Goal: Transaction & Acquisition: Purchase product/service

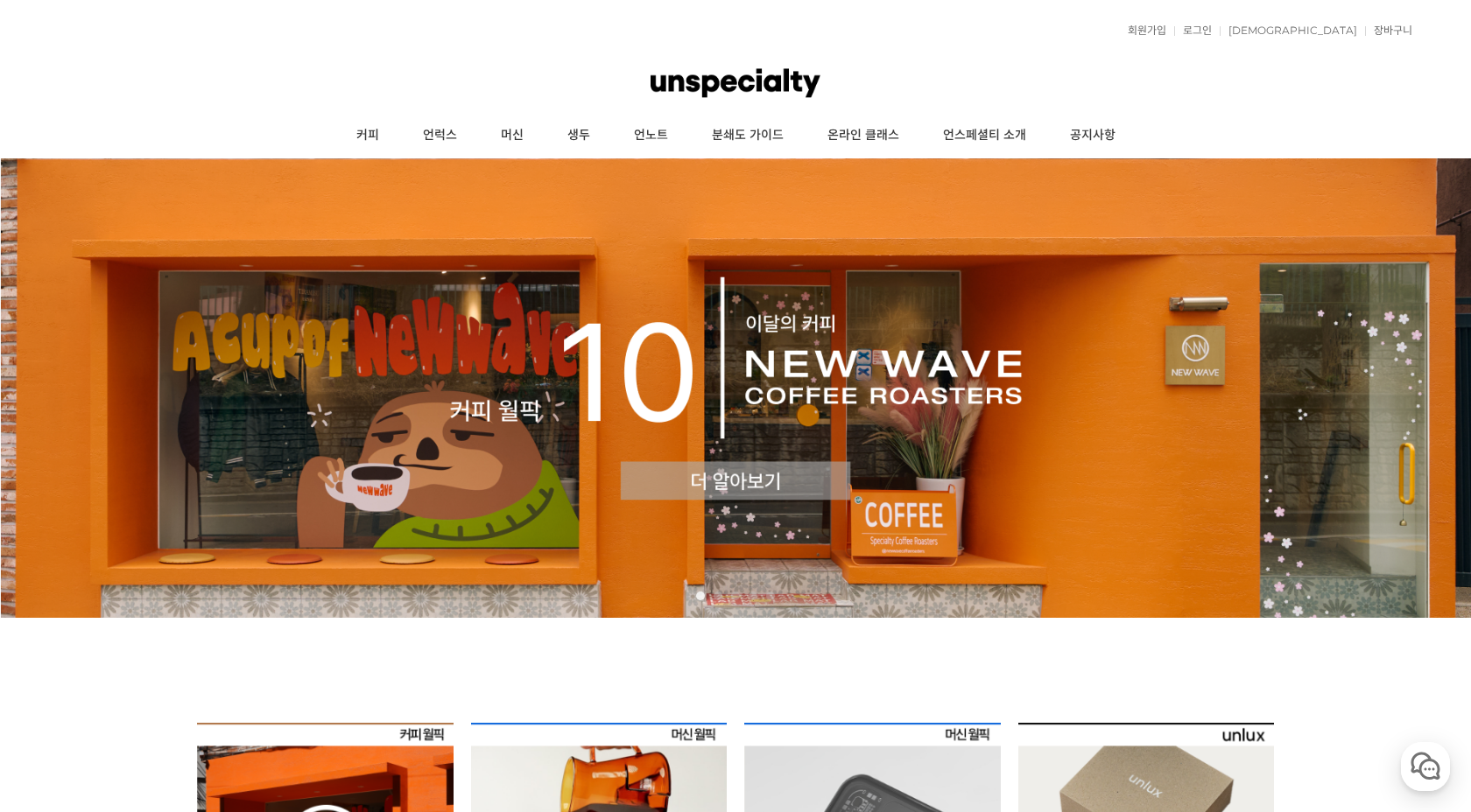
scroll to position [81, 0]
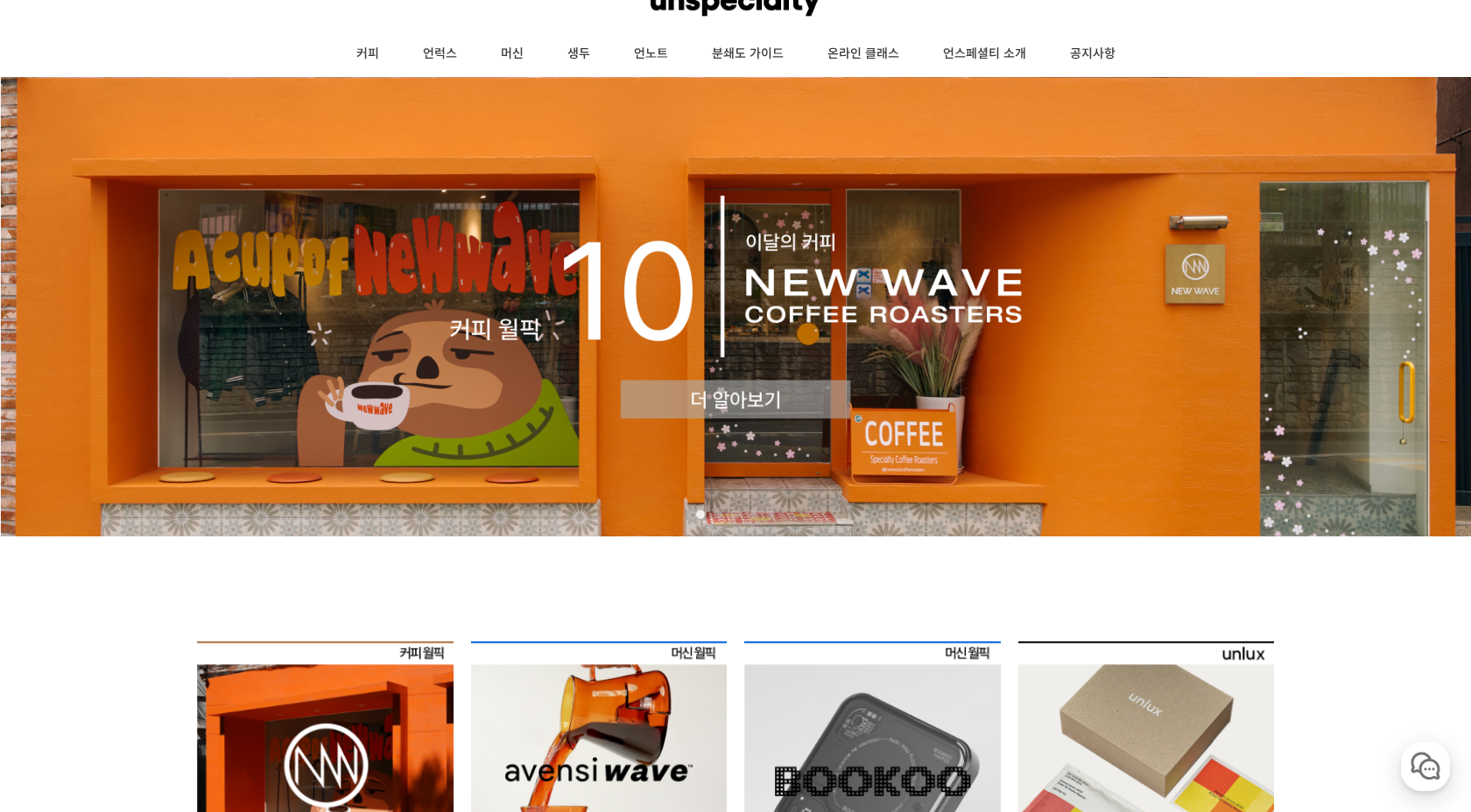
click at [290, 759] on img at bounding box center [325, 769] width 256 height 256
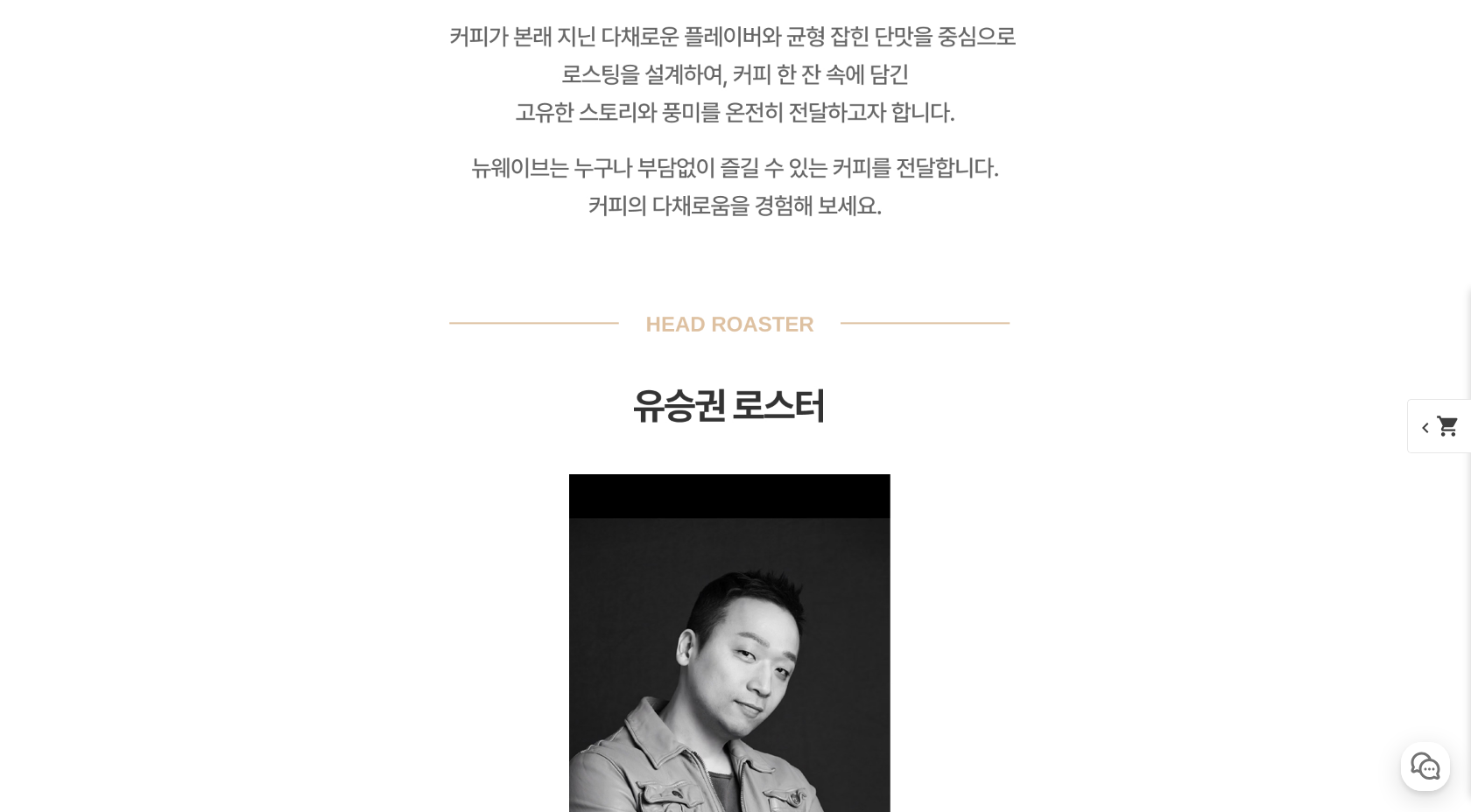
scroll to position [3487, 0]
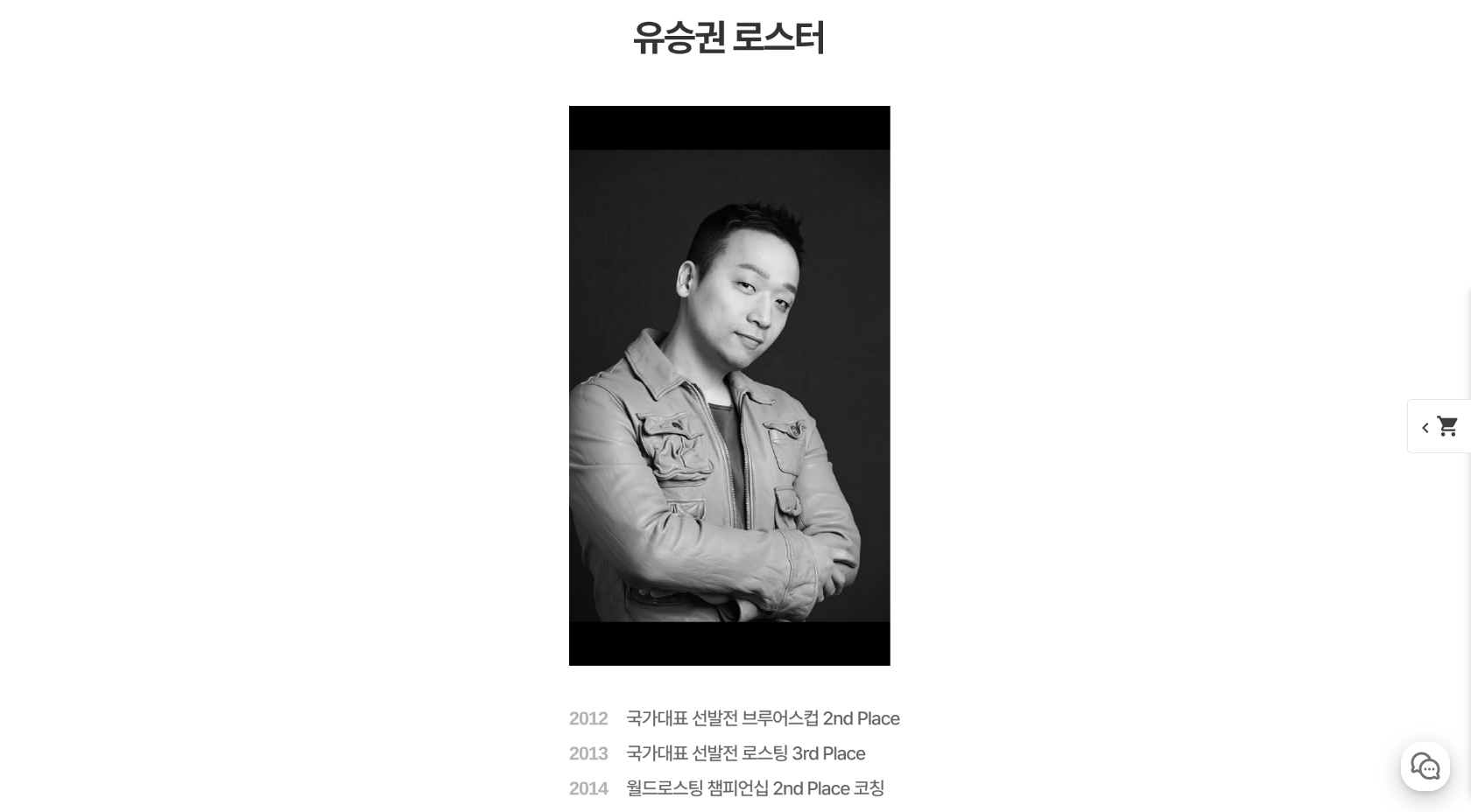
click at [1409, 766] on div "button" at bounding box center [1424, 766] width 49 height 49
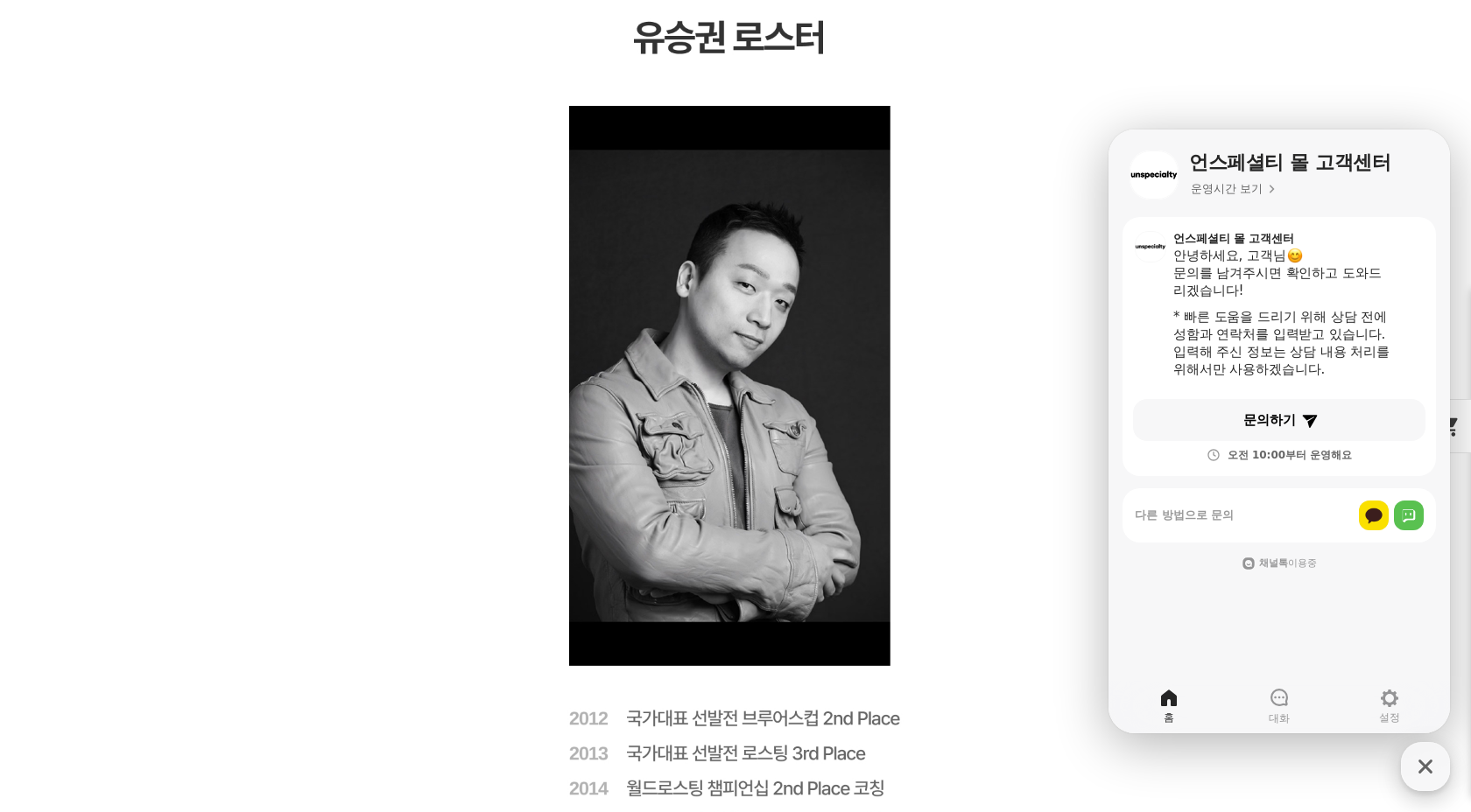
click at [1423, 767] on icon "button" at bounding box center [1425, 766] width 14 height 14
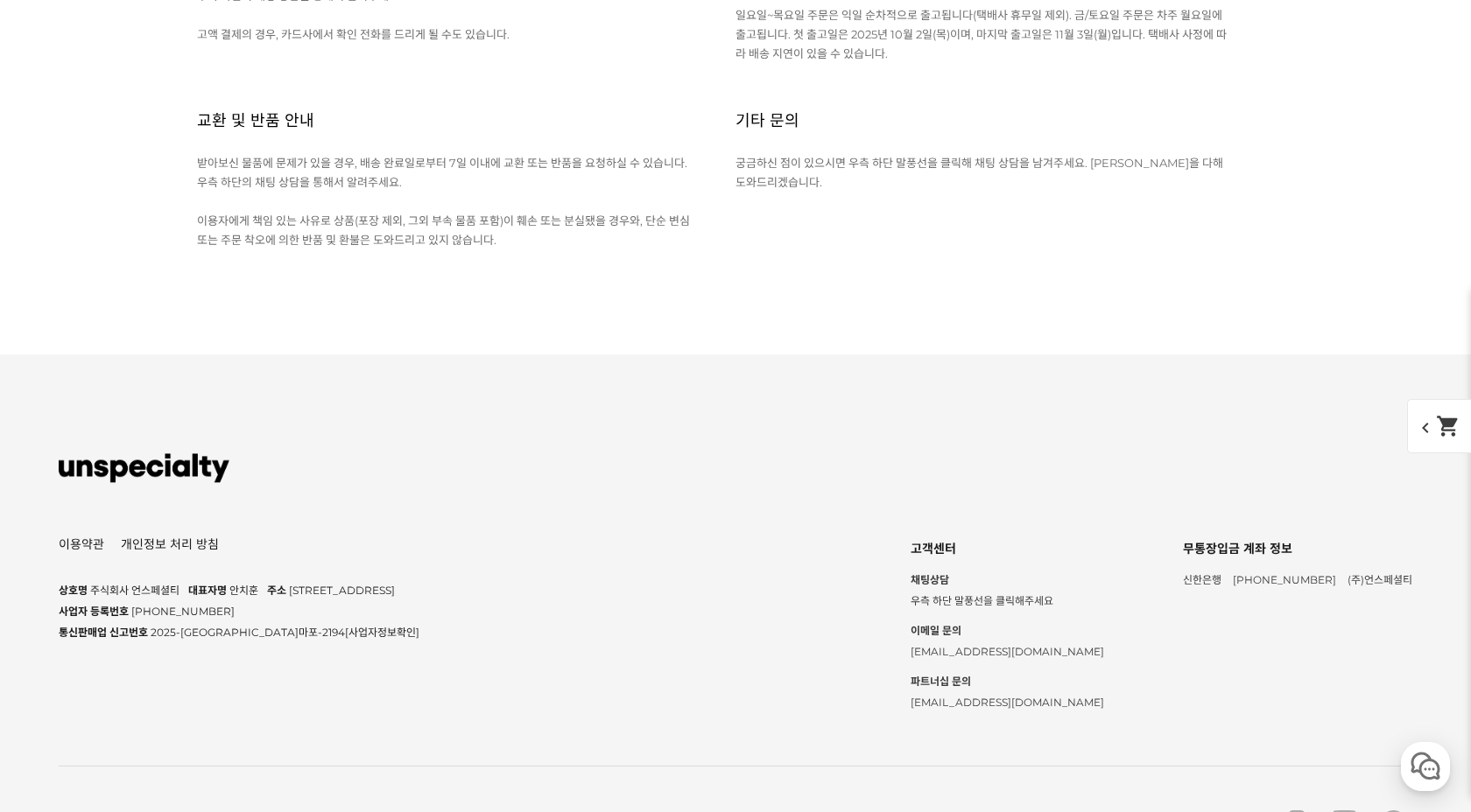
scroll to position [25979, 0]
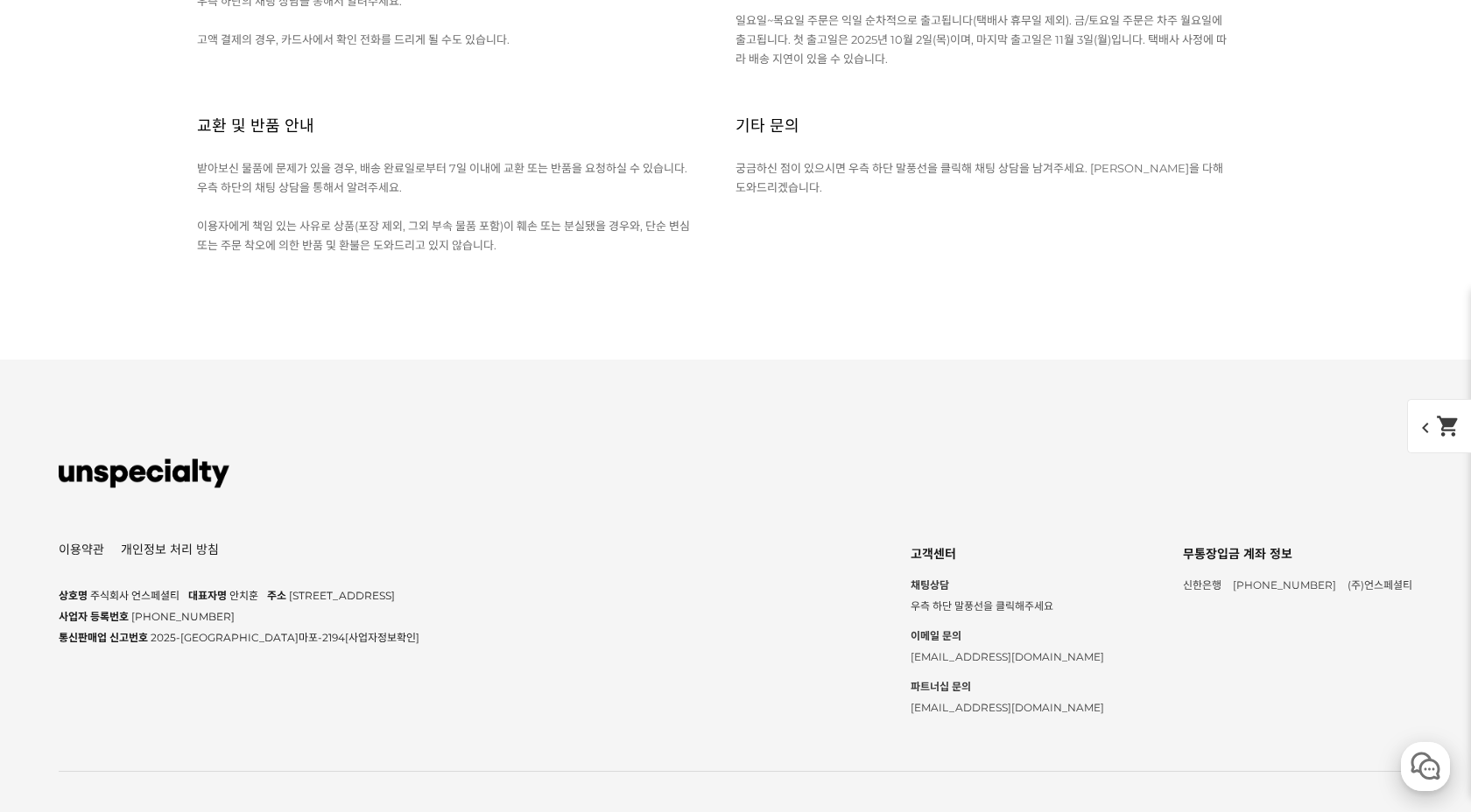
click at [1409, 762] on div "button" at bounding box center [1424, 766] width 49 height 49
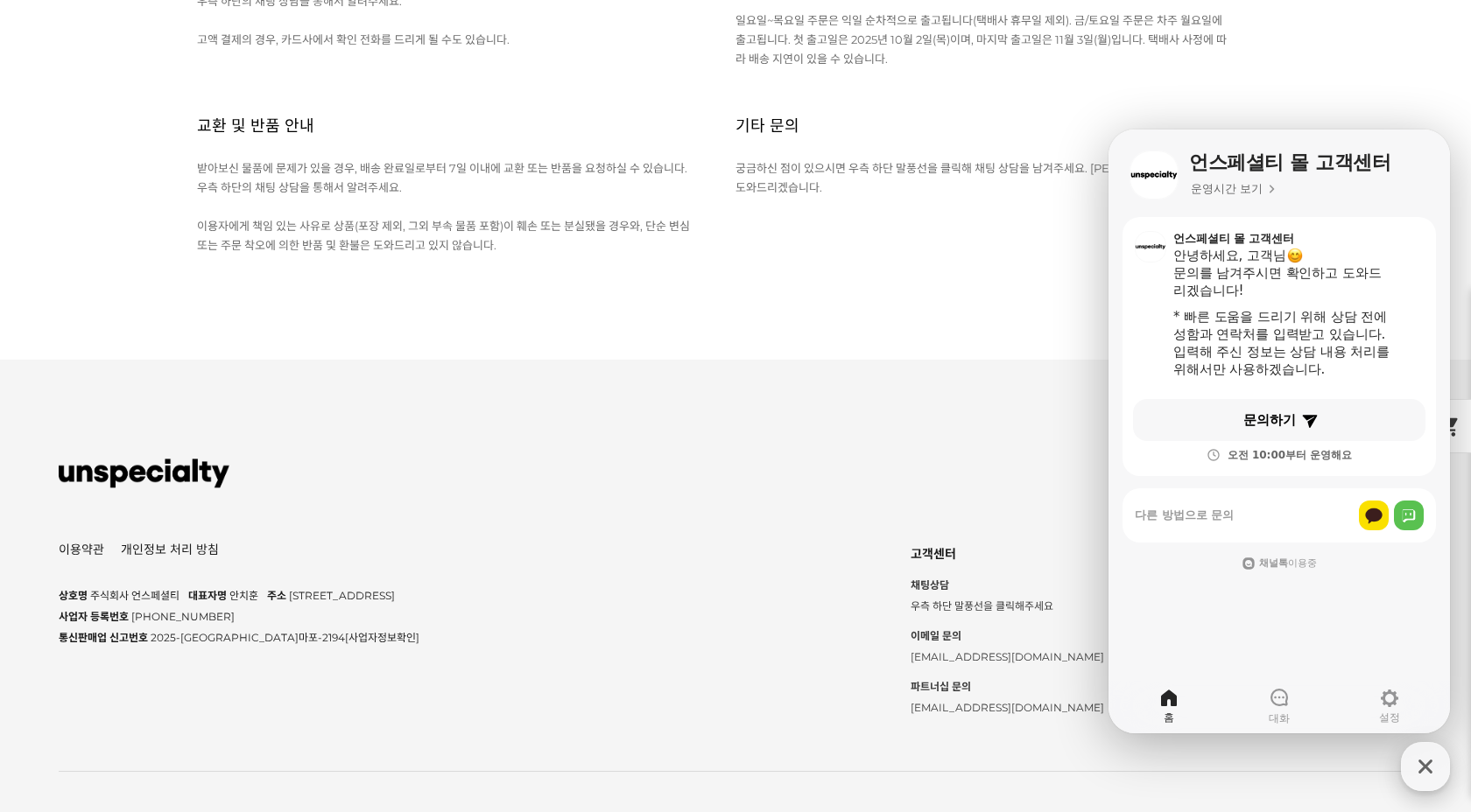
click at [1409, 762] on div "button" at bounding box center [1424, 766] width 49 height 49
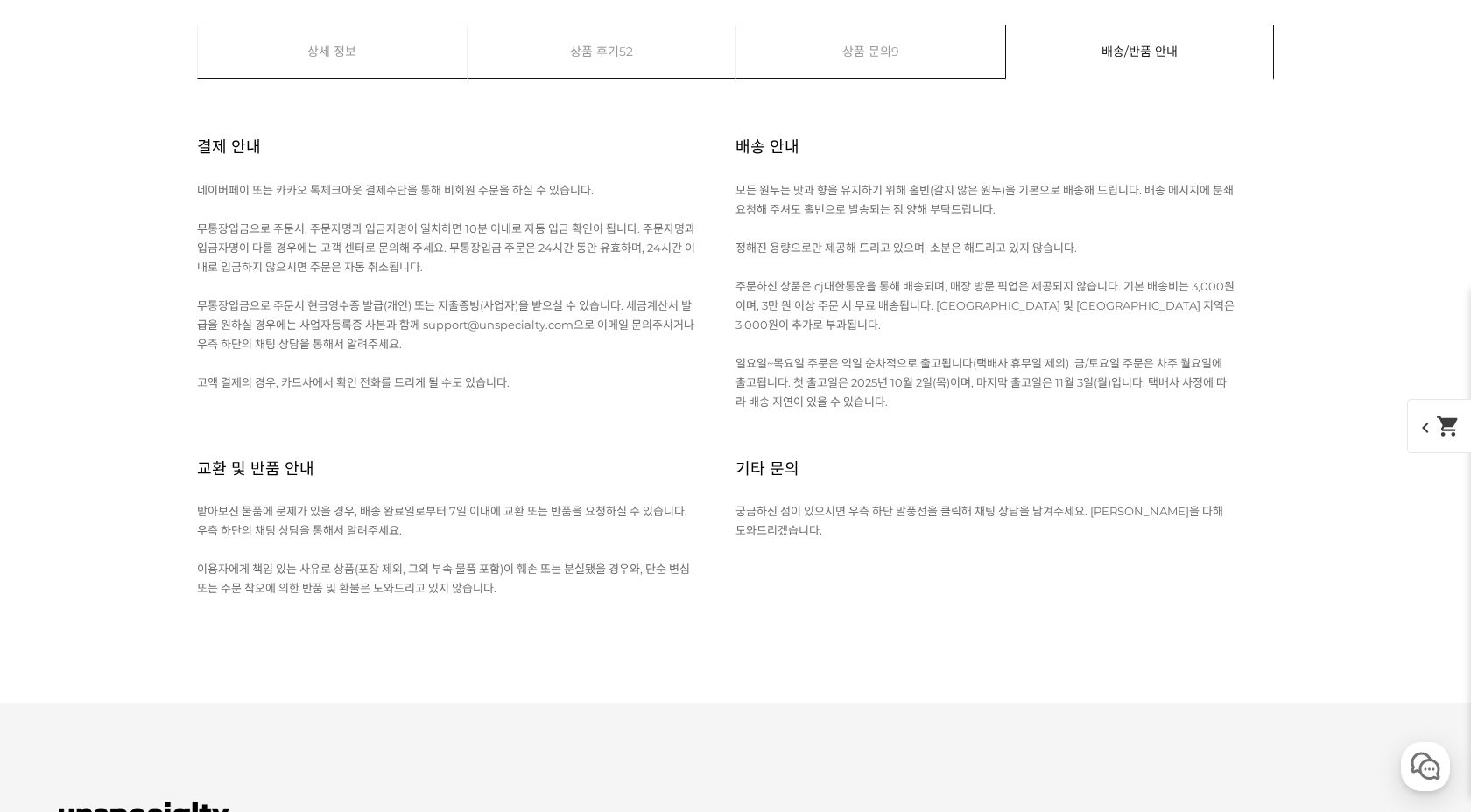
scroll to position [25624, 0]
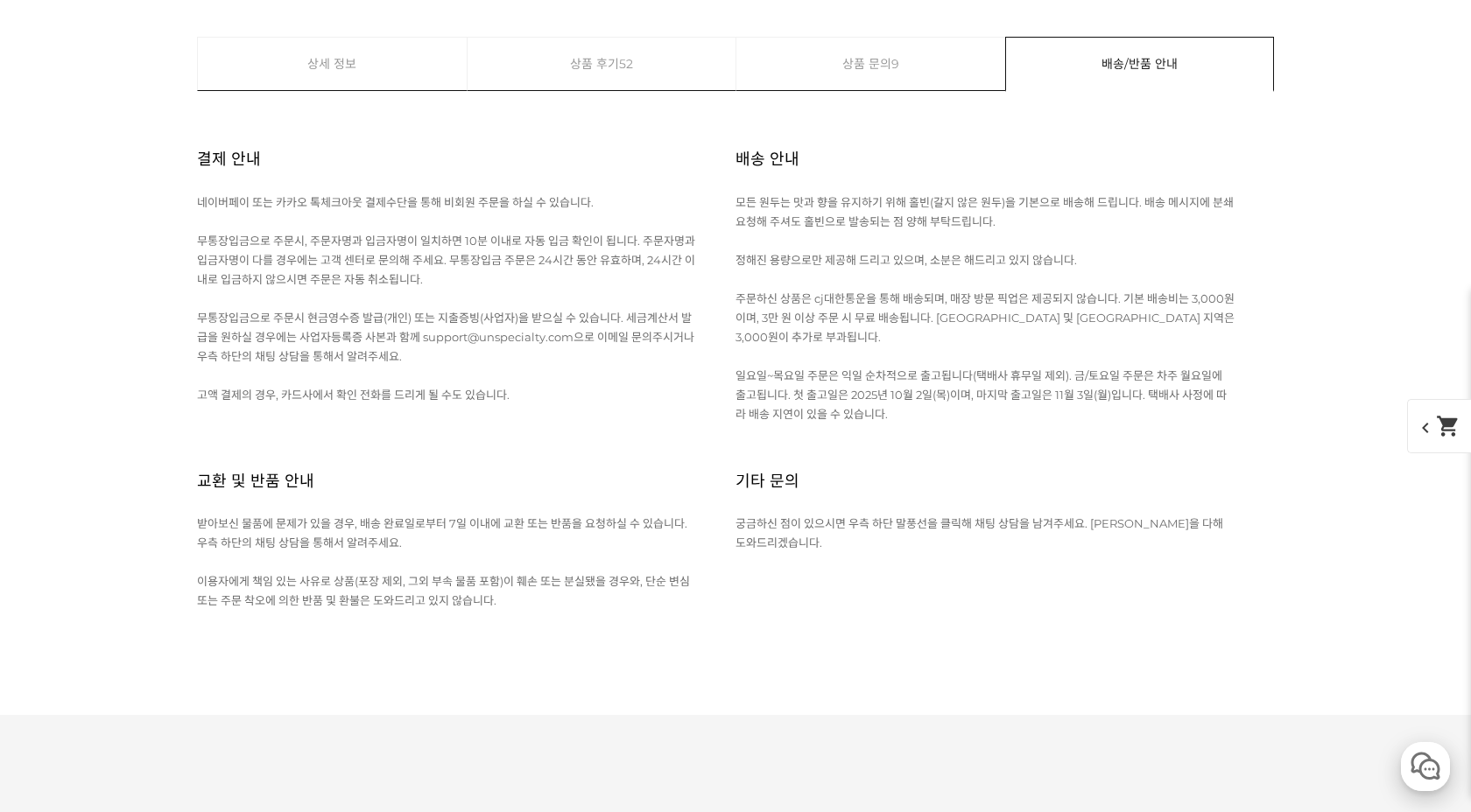
click at [1426, 788] on div "button" at bounding box center [1424, 766] width 49 height 49
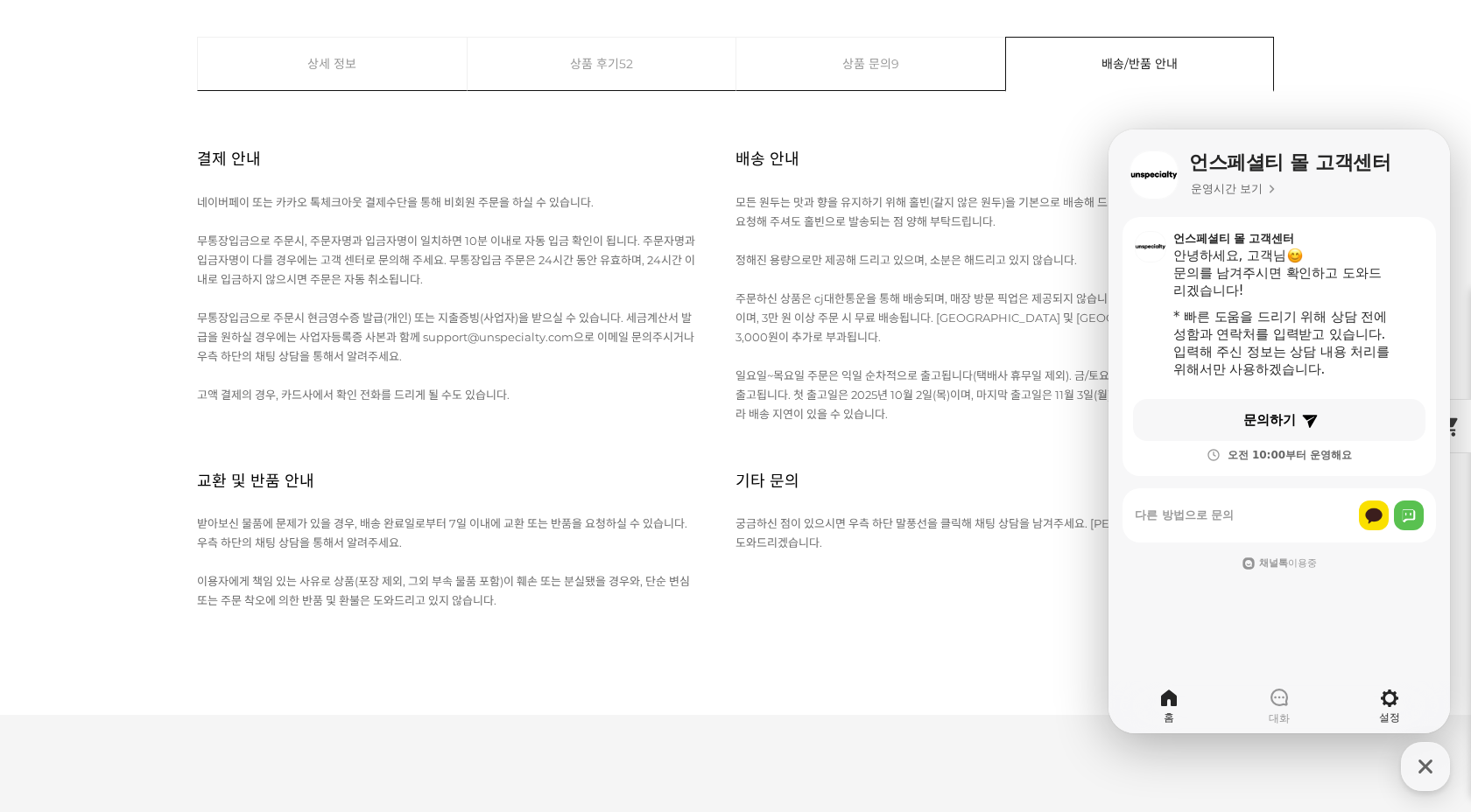
click at [1394, 699] on icon at bounding box center [1389, 699] width 17 height 17
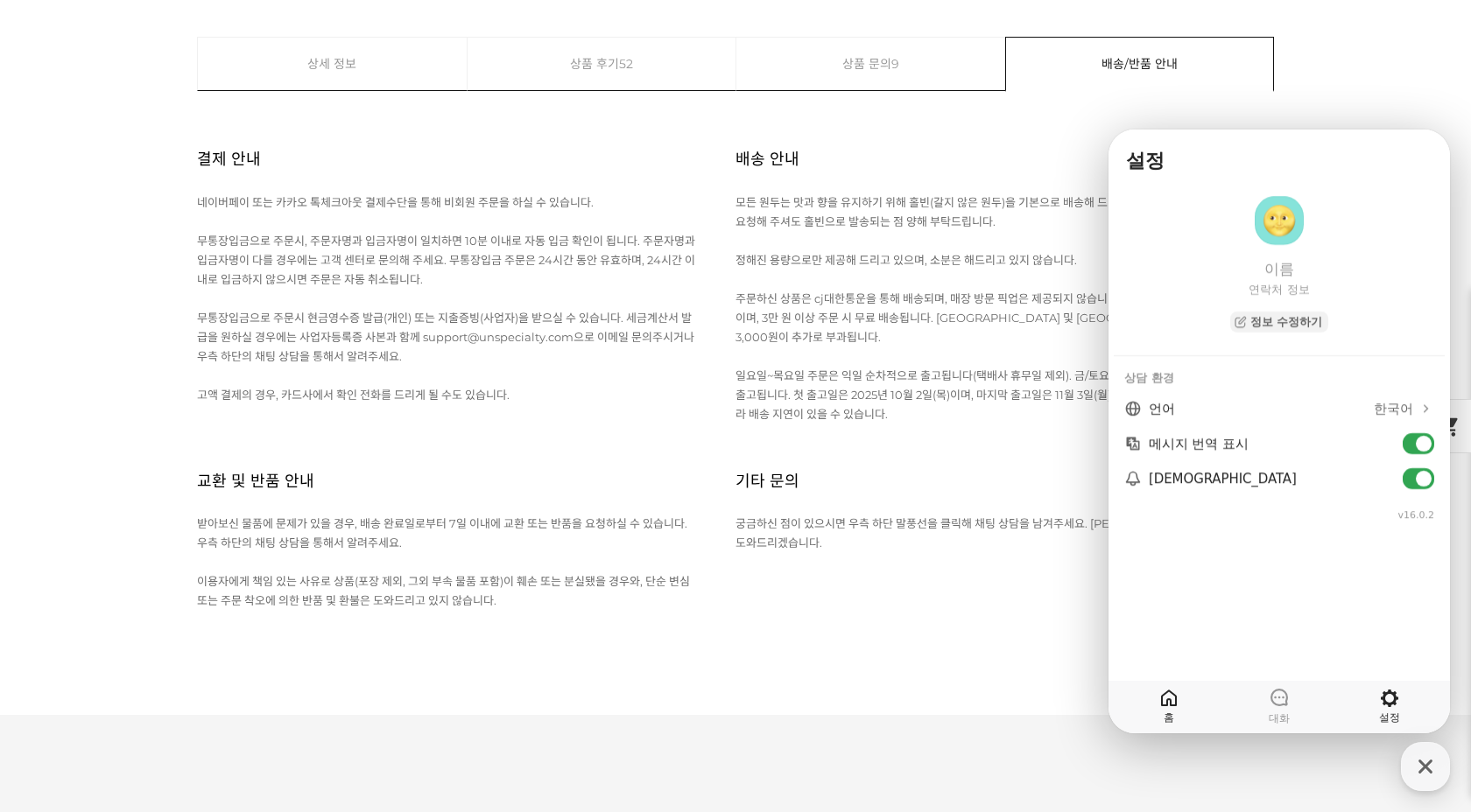
click at [1167, 707] on icon at bounding box center [1169, 699] width 21 height 21
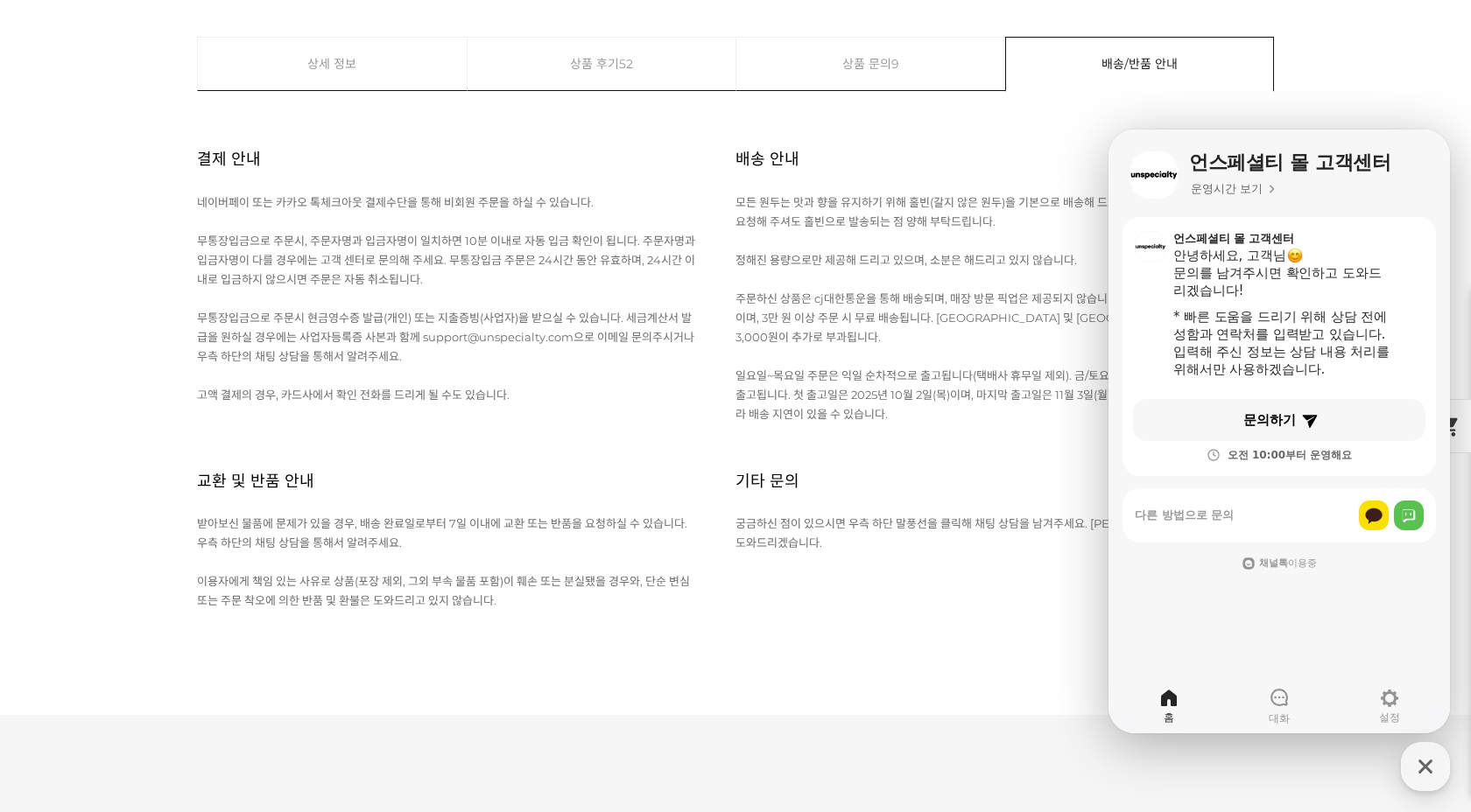
click at [1167, 707] on icon at bounding box center [1169, 699] width 21 height 21
